Goal: Check status

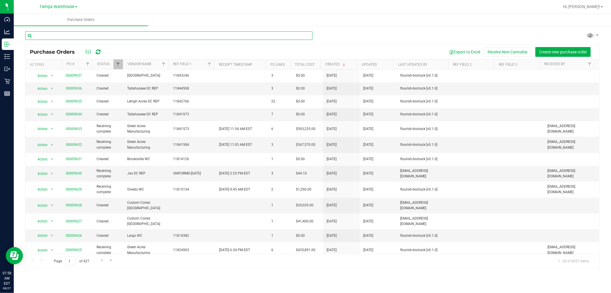
click at [101, 34] on input "text" at bounding box center [168, 35] width 287 height 9
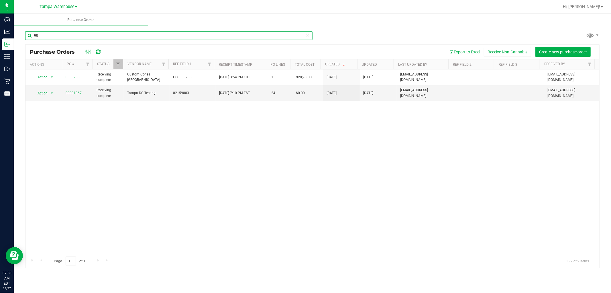
type input "9"
